Goal: Task Accomplishment & Management: Use online tool/utility

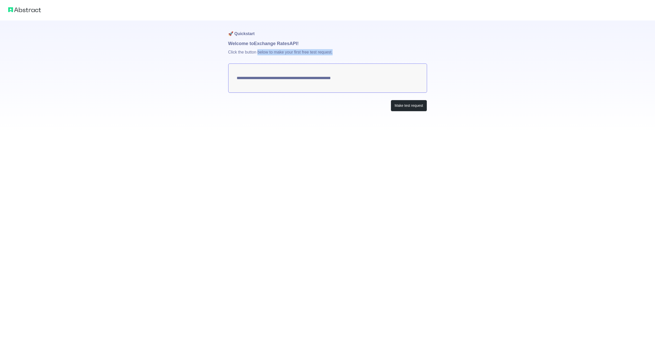
drag, startPoint x: 274, startPoint y: 51, endPoint x: 340, endPoint y: 50, distance: 66.6
click at [340, 50] on p "Click the button below to make your first free test request." at bounding box center [327, 55] width 199 height 16
click at [349, 52] on p "Click the button below to make your first free test request." at bounding box center [327, 55] width 199 height 16
click at [410, 106] on button "Make test request" at bounding box center [409, 106] width 36 height 12
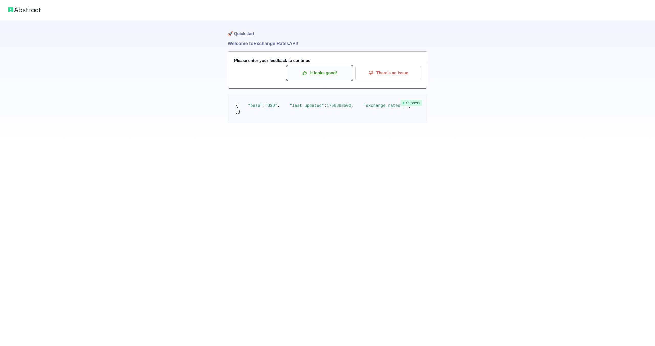
click at [321, 73] on p "It looks good!" at bounding box center [320, 73] width 58 height 9
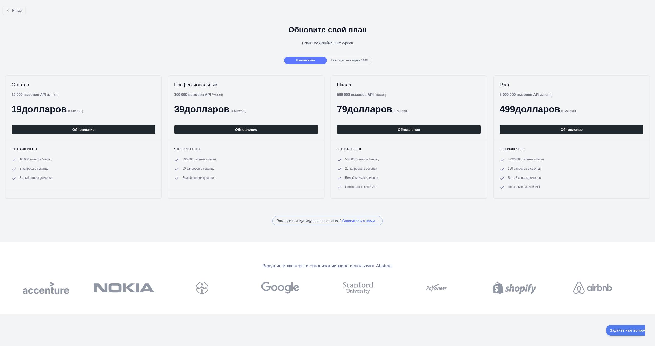
click at [133, 51] on div "Обновите свой план Планы по API обменных курсов" at bounding box center [327, 37] width 655 height 37
click at [8, 7] on button "Назад" at bounding box center [14, 10] width 23 height 9
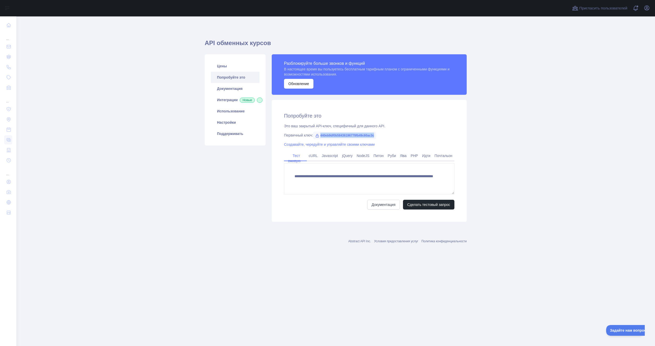
drag, startPoint x: 321, startPoint y: 135, endPoint x: 377, endPoint y: 135, distance: 56.1
click at [377, 135] on span "440eb9df0b58436196779fb49c60ac3c" at bounding box center [344, 136] width 63 height 8
copy font "440eb9df0b58436196779fb49c60ac3c"
